Goal: Navigation & Orientation: Find specific page/section

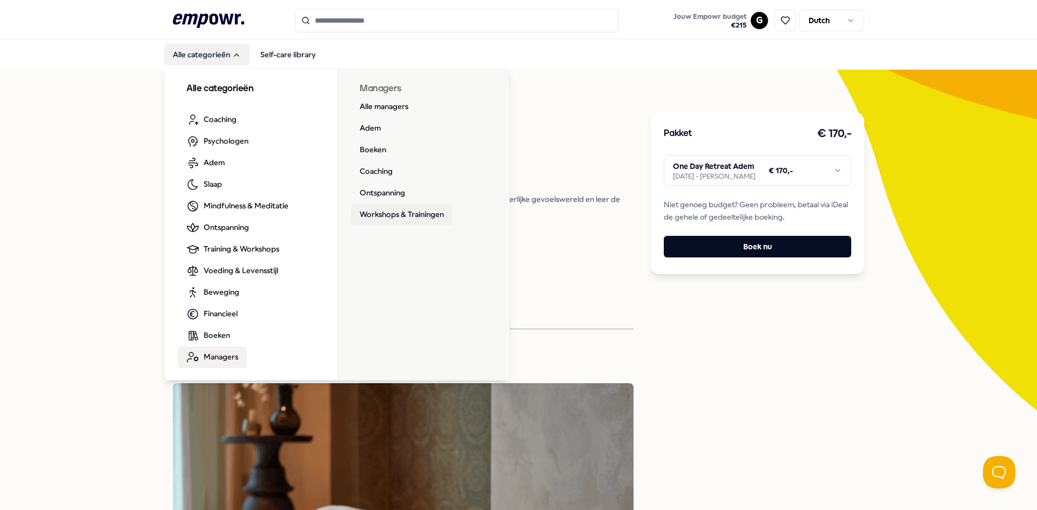
click at [399, 210] on link "Workshops & Trainingen" at bounding box center [401, 215] width 101 height 22
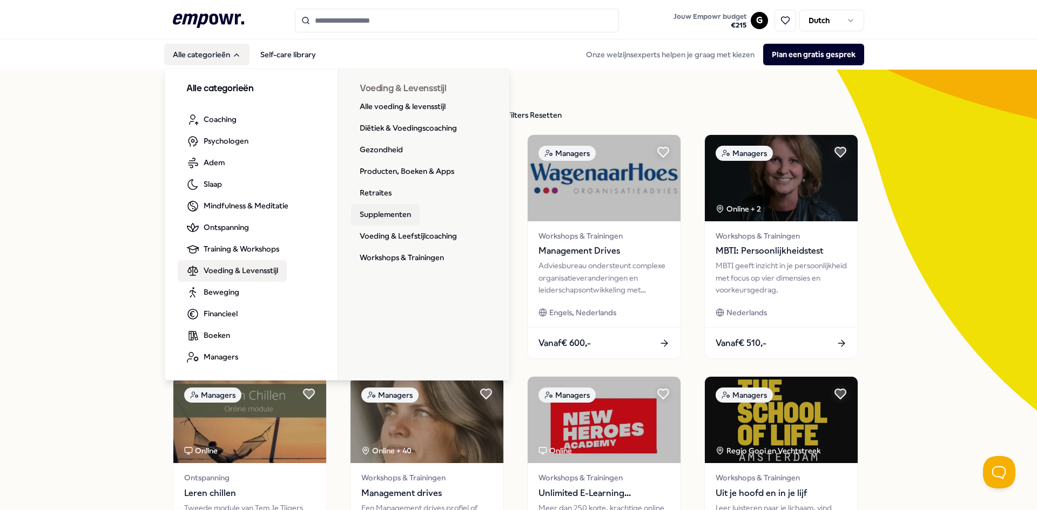
click at [402, 218] on link "Supplementen" at bounding box center [385, 215] width 69 height 22
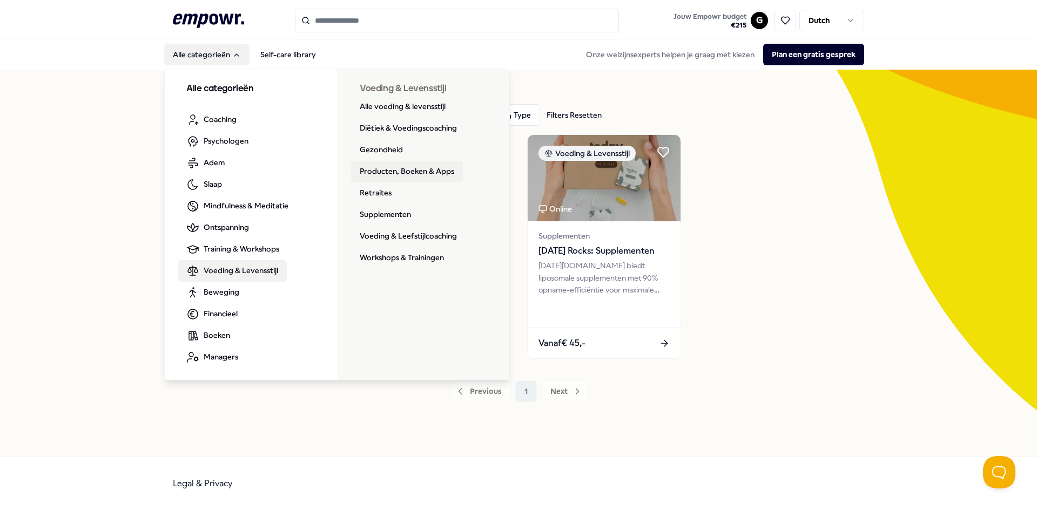
drag, startPoint x: 410, startPoint y: 172, endPoint x: 570, endPoint y: 205, distance: 162.7
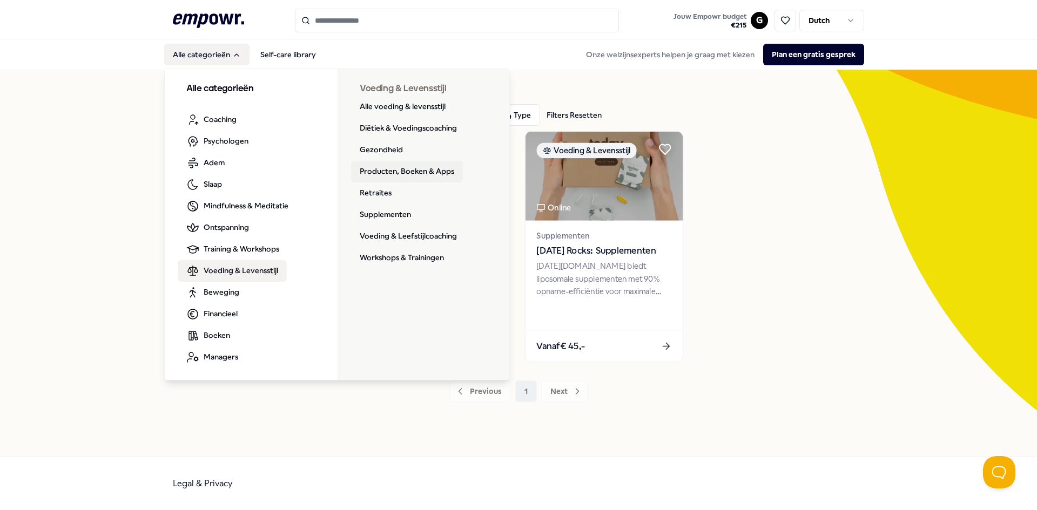
click at [411, 172] on link "Producten, Boeken & Apps" at bounding box center [407, 172] width 112 height 22
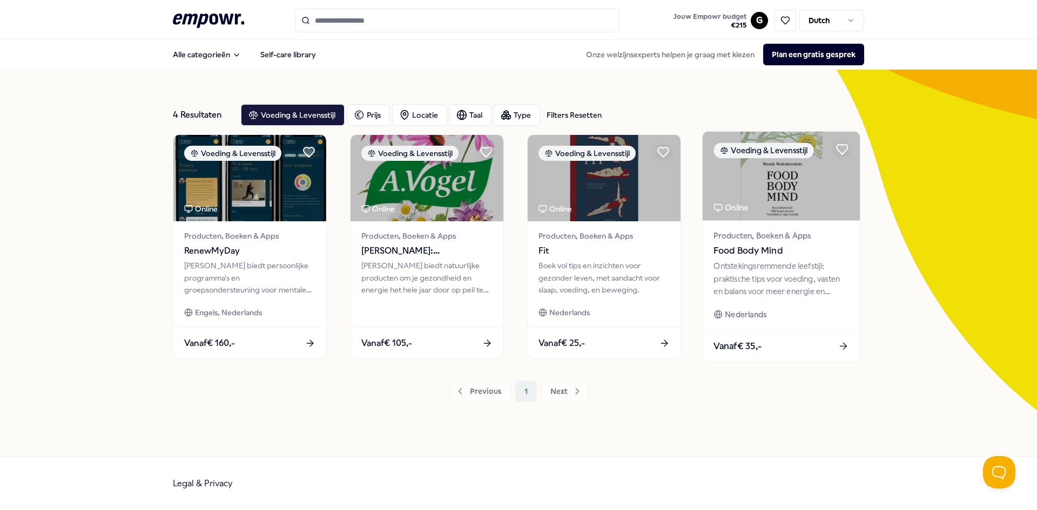
click at [800, 214] on img at bounding box center [780, 176] width 157 height 89
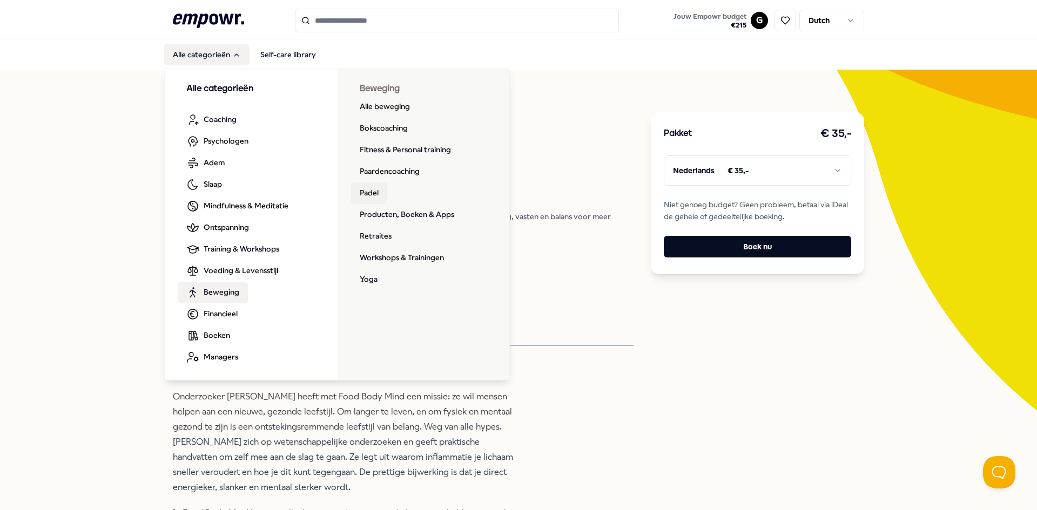
click at [371, 191] on link "Padel" at bounding box center [369, 193] width 36 height 22
